Goal: Task Accomplishment & Management: Manage account settings

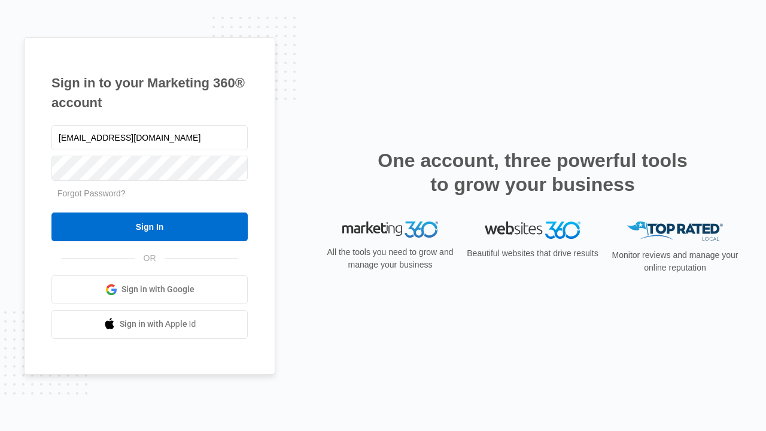
type input "[EMAIL_ADDRESS][DOMAIN_NAME]"
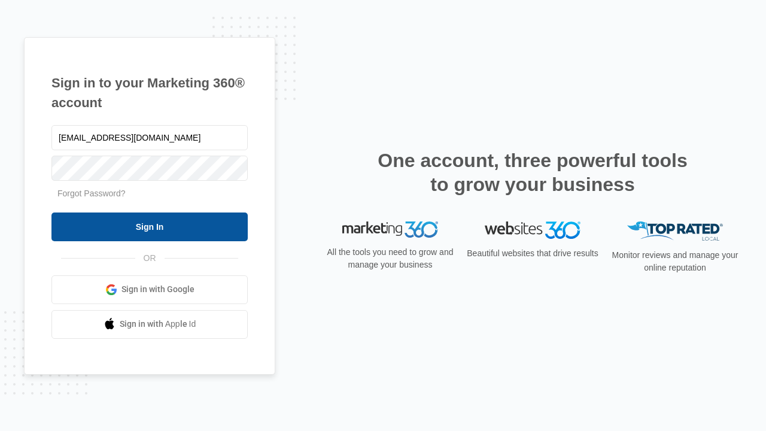
click at [150, 226] on input "Sign In" at bounding box center [149, 226] width 196 height 29
